Goal: Find specific page/section: Find specific page/section

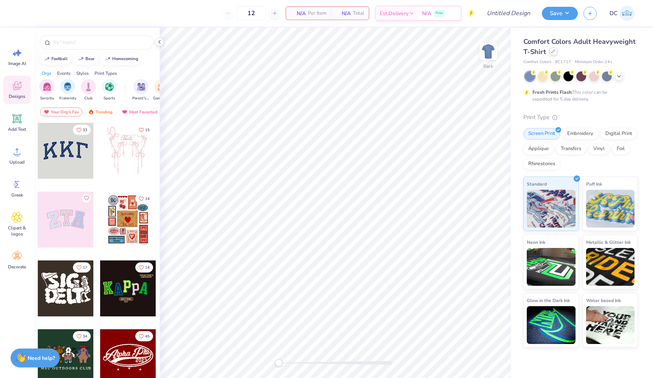
click at [555, 51] on div at bounding box center [553, 51] width 8 height 8
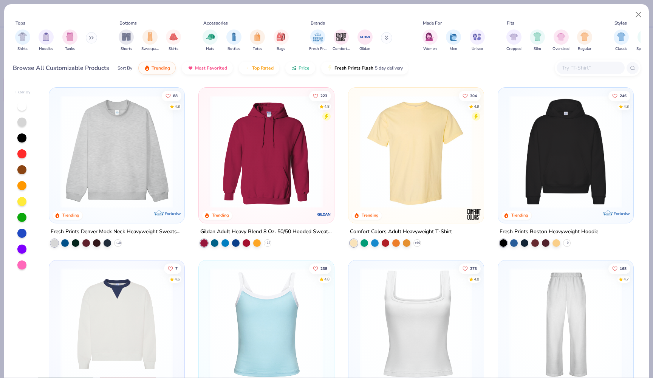
click at [369, 139] on img at bounding box center [416, 151] width 120 height 113
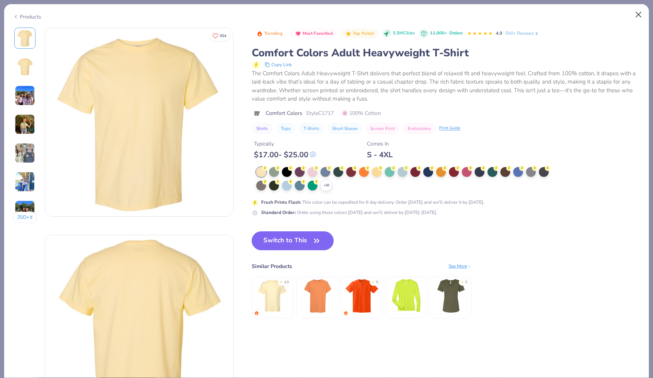
click at [636, 14] on button "Close" at bounding box center [638, 15] width 14 height 14
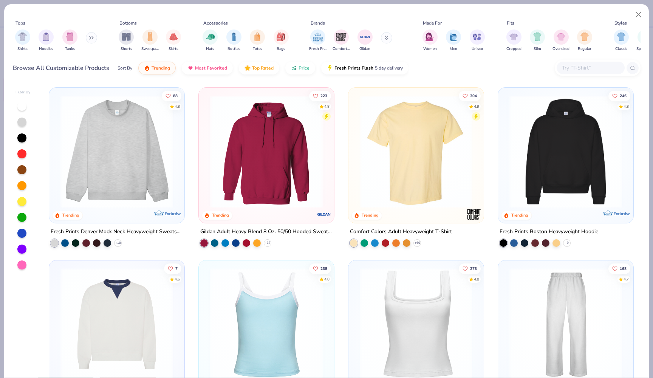
click at [575, 69] on input "text" at bounding box center [590, 67] width 58 height 9
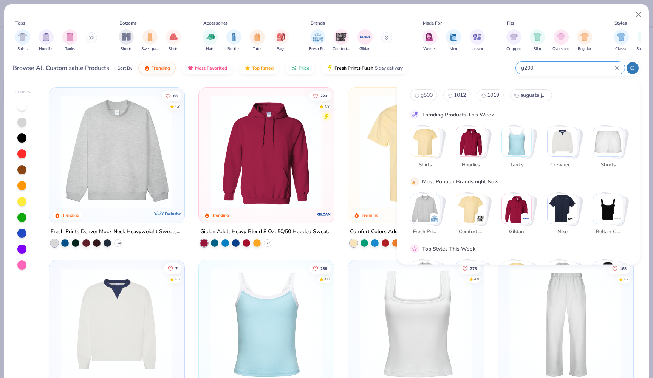
type input "g200"
